Goal: Connect with others

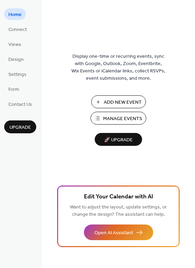
click at [117, 119] on span "Manage Events" at bounding box center [122, 118] width 39 height 7
click at [16, 31] on span "Connect" at bounding box center [17, 29] width 18 height 7
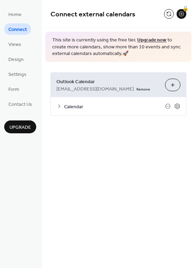
click at [59, 108] on icon at bounding box center [59, 107] width 6 height 6
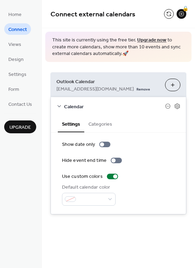
click at [60, 106] on icon at bounding box center [59, 107] width 6 height 6
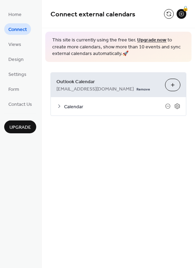
click at [176, 84] on button "Choose Calendars" at bounding box center [172, 85] width 15 height 13
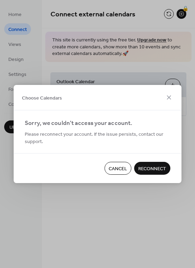
click at [148, 169] on span "Reconnect" at bounding box center [152, 169] width 28 height 7
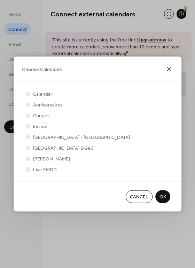
click at [170, 69] on icon at bounding box center [169, 69] width 4 height 4
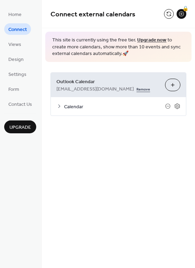
click at [137, 90] on link "Remove" at bounding box center [144, 88] width 14 height 7
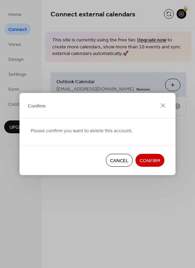
click at [150, 159] on span "Confirm" at bounding box center [150, 161] width 21 height 7
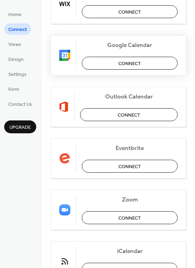
scroll to position [146, 0]
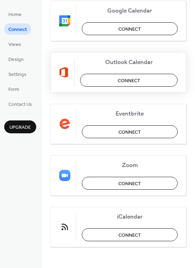
click at [129, 79] on span "Connect" at bounding box center [129, 80] width 23 height 7
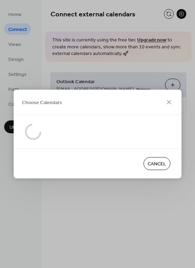
scroll to position [0, 0]
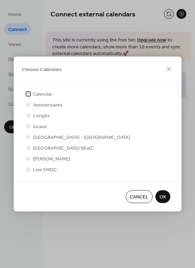
click at [29, 94] on div at bounding box center [28, 94] width 4 height 4
click at [165, 196] on span "OK" at bounding box center [163, 197] width 7 height 7
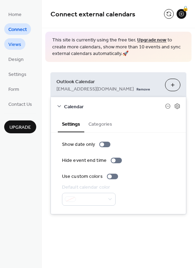
click at [14, 45] on span "Views" at bounding box center [14, 44] width 13 height 7
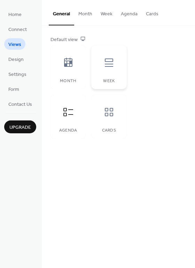
click at [108, 68] on icon at bounding box center [109, 62] width 11 height 11
click at [71, 61] on icon at bounding box center [68, 62] width 8 height 9
click at [72, 116] on icon at bounding box center [68, 112] width 11 height 11
click at [116, 115] on div at bounding box center [109, 112] width 21 height 21
click at [69, 109] on icon at bounding box center [68, 112] width 10 height 8
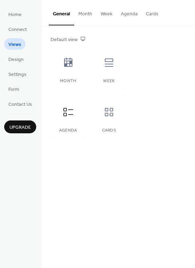
click at [128, 13] on button "Agenda" at bounding box center [129, 12] width 25 height 25
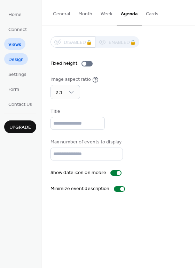
click at [16, 62] on span "Design" at bounding box center [15, 59] width 15 height 7
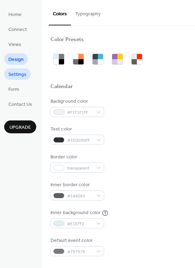
click at [16, 77] on span "Settings" at bounding box center [17, 74] width 18 height 7
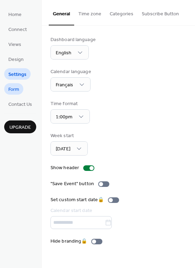
click at [15, 88] on span "Form" at bounding box center [13, 89] width 11 height 7
